Goal: Navigation & Orientation: Find specific page/section

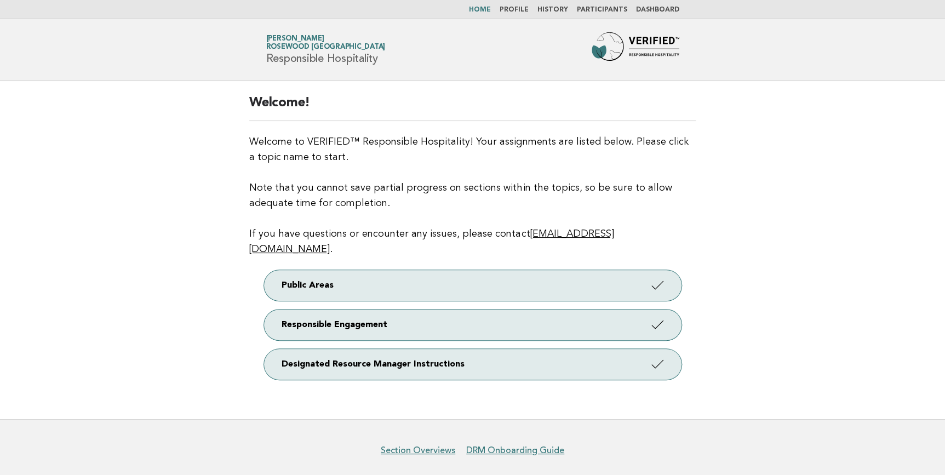
click at [652, 7] on link "Dashboard" at bounding box center [657, 10] width 43 height 7
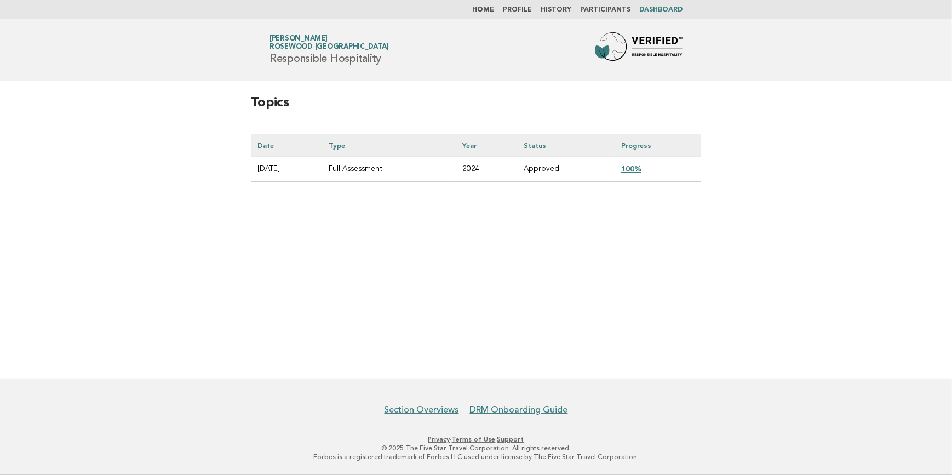
click at [494, 11] on link "Home" at bounding box center [483, 10] width 22 height 7
